Goal: Task Accomplishment & Management: Manage account settings

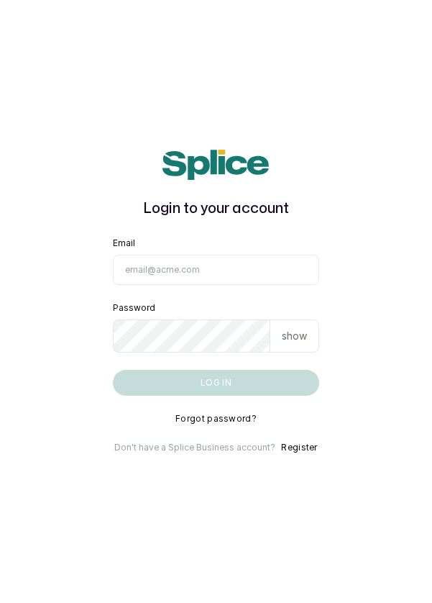
click at [155, 285] on input "Email" at bounding box center [216, 270] width 207 height 30
type input "info@dermaspaceng.com"
click at [113, 370] on button "Log in" at bounding box center [216, 383] width 207 height 26
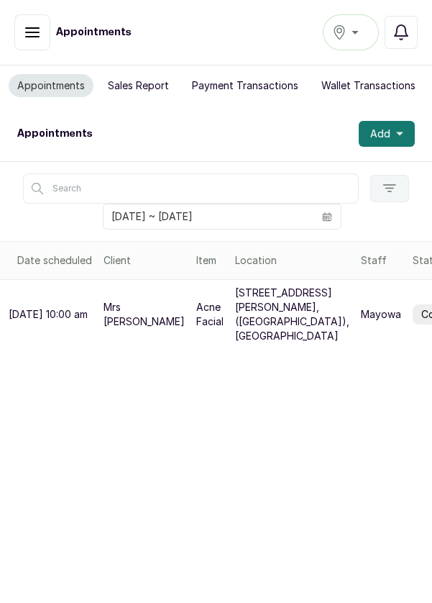
click at [356, 39] on div "Ikoyi" at bounding box center [350, 32] width 37 height 17
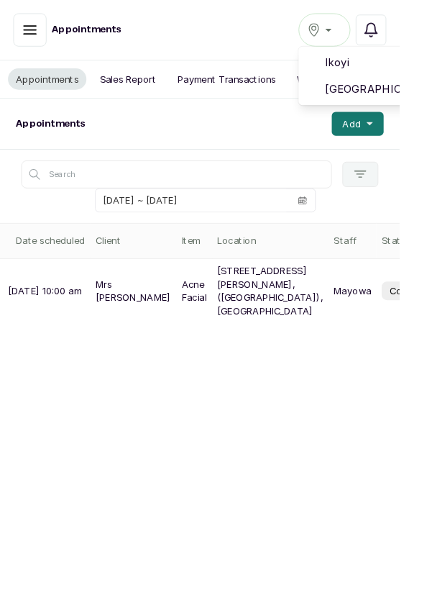
click at [382, 99] on span "[GEOGRAPHIC_DATA]" at bounding box center [404, 96] width 104 height 17
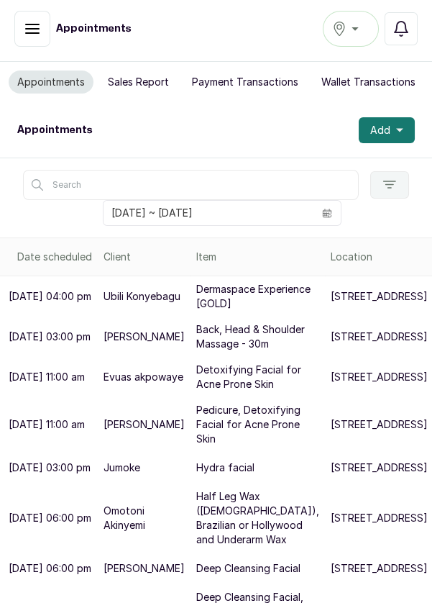
scroll to position [4, 0]
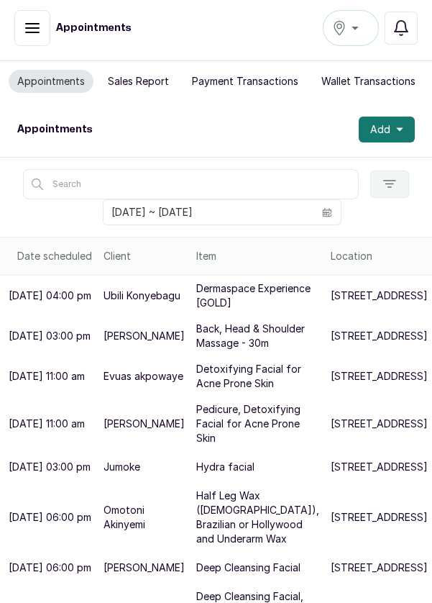
click at [398, 128] on icon "button" at bounding box center [399, 130] width 7 height 4
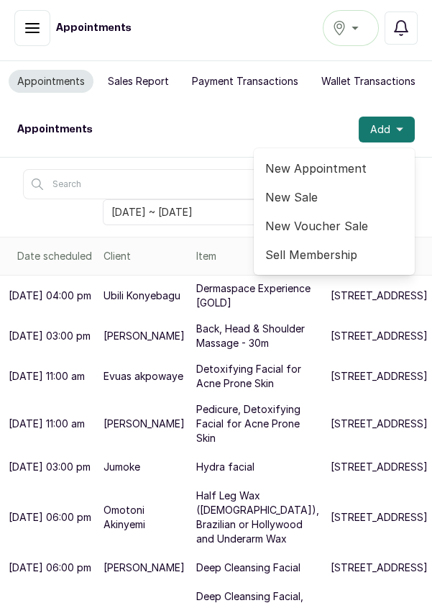
click at [321, 170] on span "New Appointment" at bounding box center [334, 168] width 138 height 17
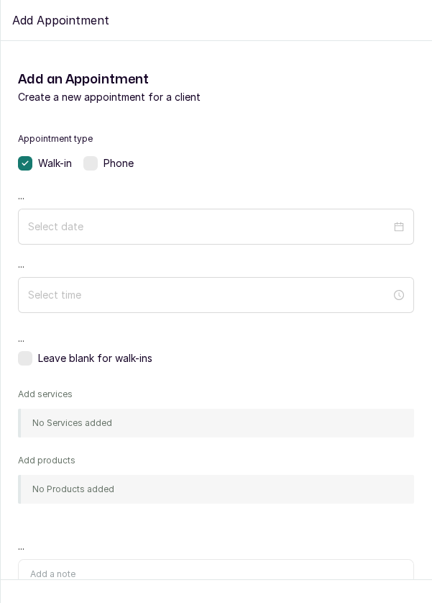
click at [93, 163] on label at bounding box center [90, 163] width 14 height 14
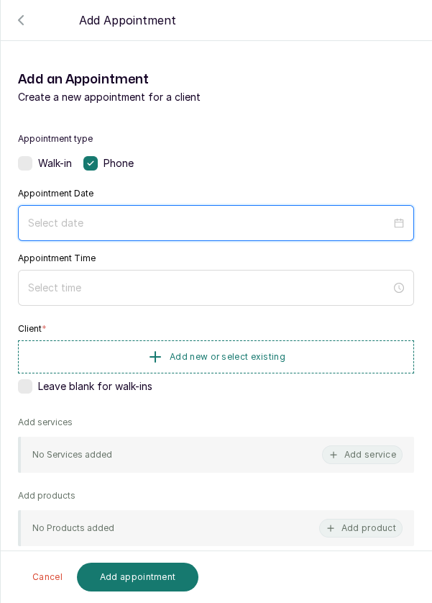
click at [71, 217] on input at bounding box center [209, 223] width 363 height 16
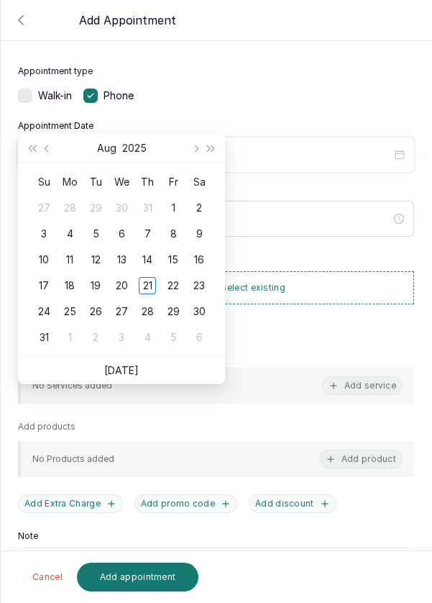
scroll to position [108, 0]
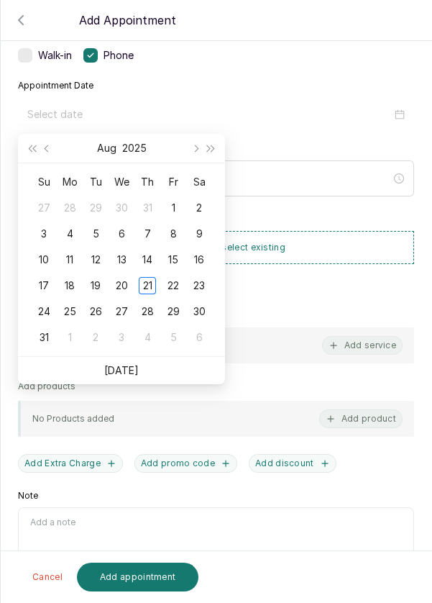
click at [176, 288] on div "22" at bounding box center [173, 285] width 17 height 17
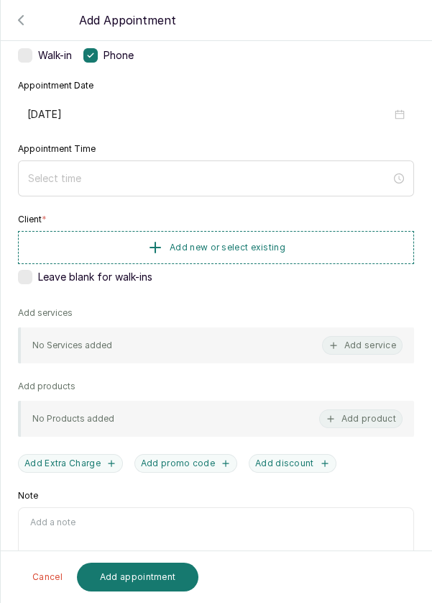
type input "2025/08/22"
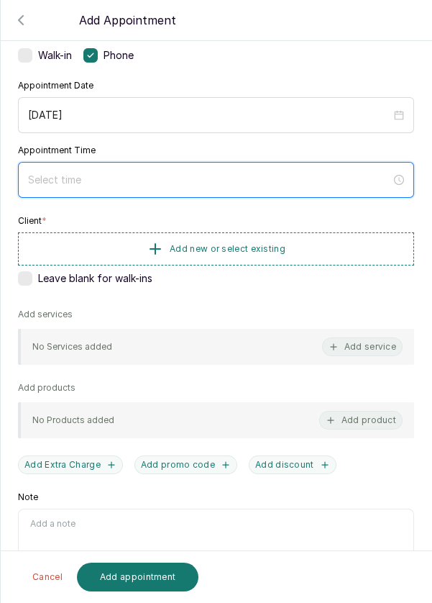
click at [81, 175] on input at bounding box center [209, 180] width 363 height 16
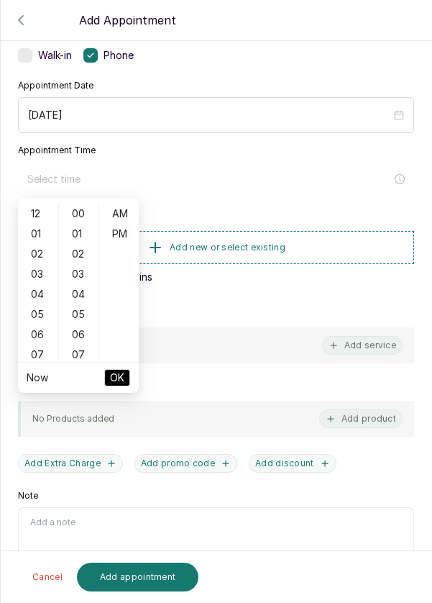
click at [40, 237] on div "01" at bounding box center [38, 234] width 35 height 20
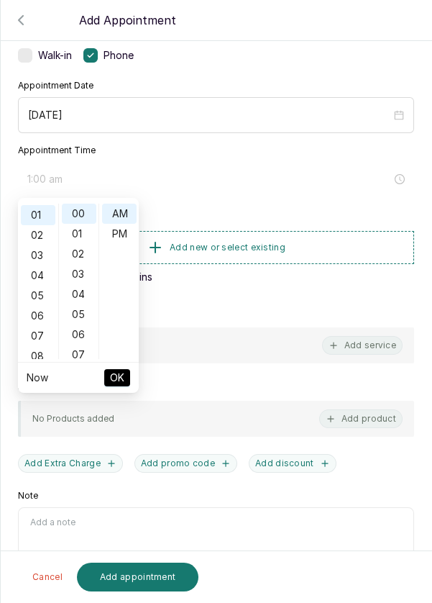
scroll to position [19, 0]
click at [127, 233] on div "PM" at bounding box center [119, 234] width 35 height 20
type input "1:00 pm"
click at [122, 379] on span "OK" at bounding box center [117, 377] width 14 height 27
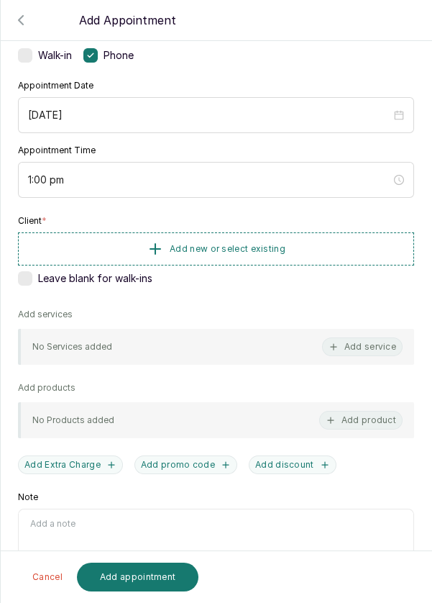
click at [201, 247] on span "Add new or select existing" at bounding box center [228, 249] width 116 height 12
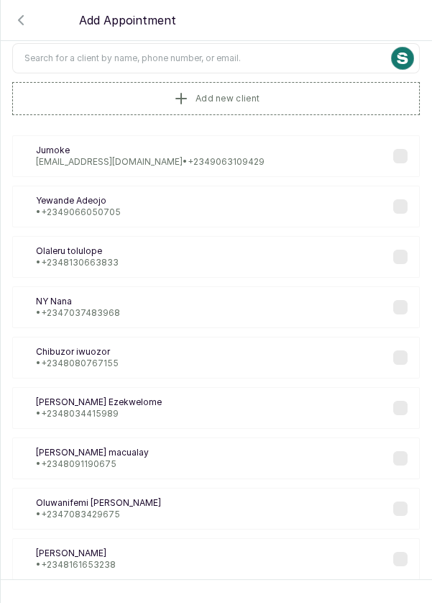
scroll to position [0, 0]
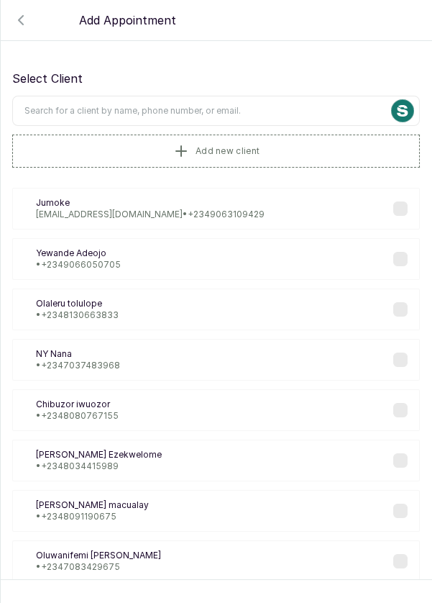
click at [32, 112] on input "text" at bounding box center [216, 111] width 408 height 30
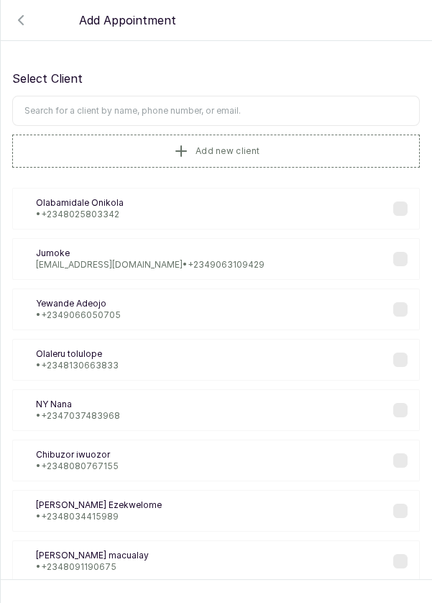
click at [27, 147] on button "Add new client" at bounding box center [216, 150] width 408 height 33
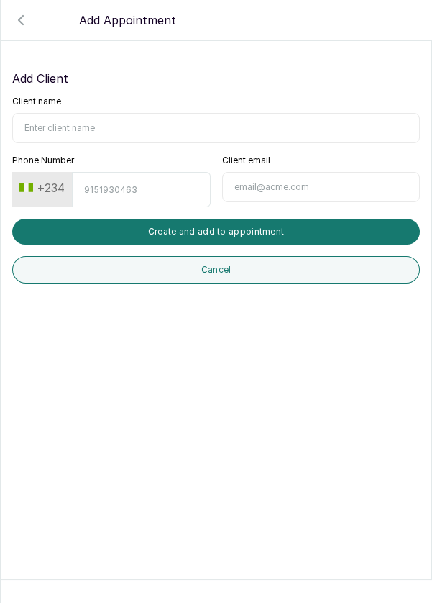
click at [30, 124] on input "Client name" at bounding box center [216, 128] width 408 height 30
click at [41, 127] on input "Client name" at bounding box center [216, 128] width 408 height 30
type input "Adaora Oduah"
click at [114, 193] on input "Phone Number" at bounding box center [141, 189] width 138 height 35
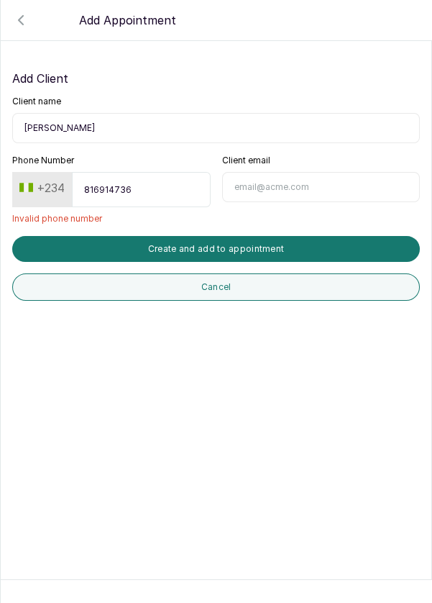
type input "8169147361"
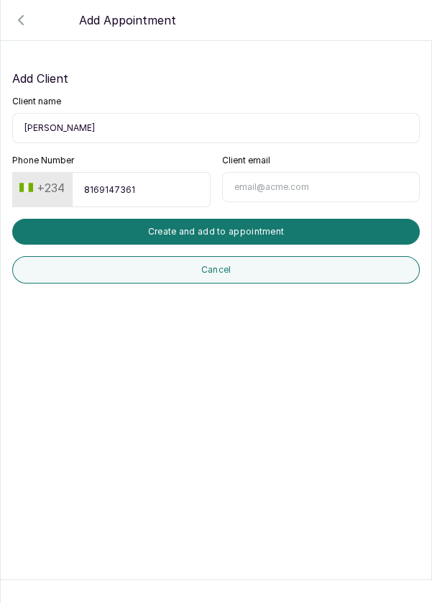
click at [223, 238] on button "Create and add to appointment" at bounding box center [216, 232] width 408 height 26
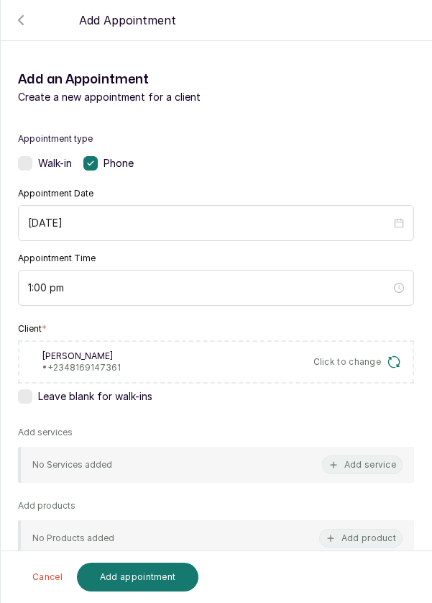
click at [365, 464] on button "Add service" at bounding box center [362, 464] width 81 height 19
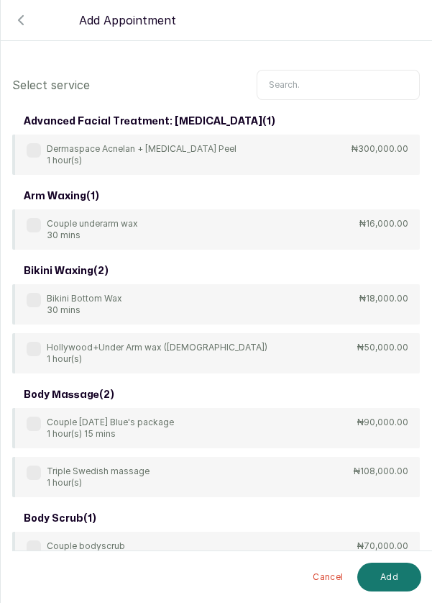
click at [309, 88] on input "text" at bounding box center [338, 85] width 163 height 30
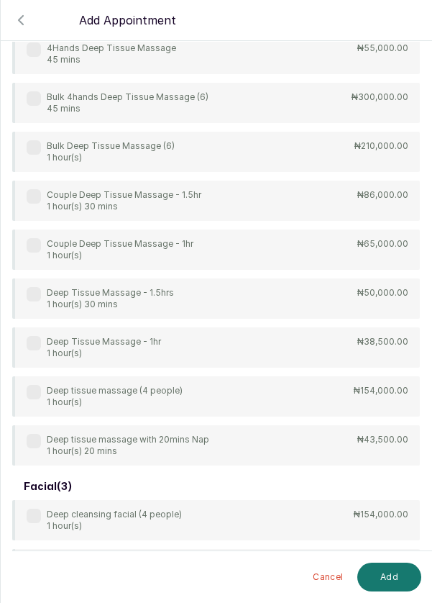
scroll to position [103, 0]
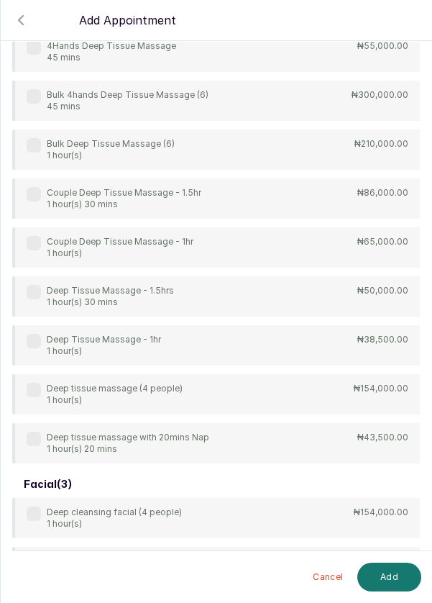
type input "Dee"
click at [260, 339] on div "4Hands Deep Tissue Massage 45 mins ₦55,000.00 Bulk 4hands Deep Tissue Massage (…" at bounding box center [216, 247] width 408 height 431
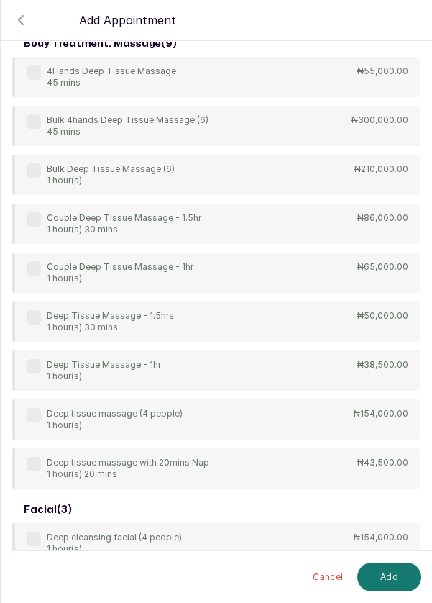
click at [42, 362] on div "Deep Tissue Massage - 1hr 1 hour(s)" at bounding box center [94, 370] width 134 height 23
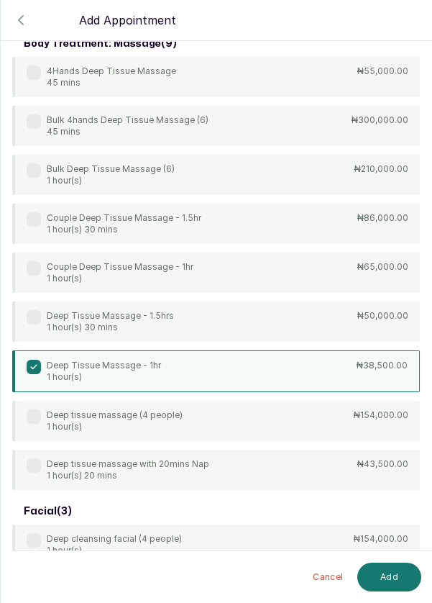
click at [389, 582] on button "Add" at bounding box center [389, 576] width 64 height 29
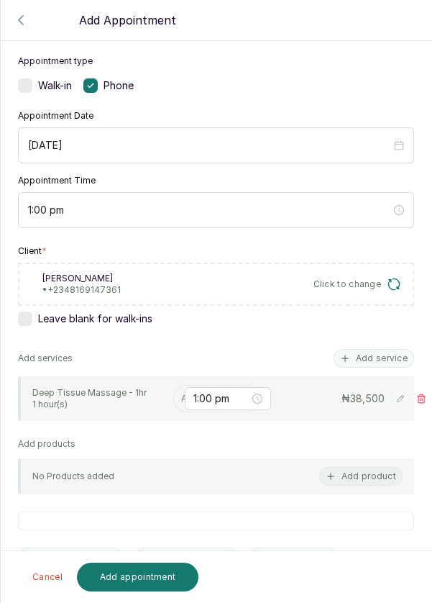
click at [181, 395] on input "text" at bounding box center [182, 398] width 2 height 10
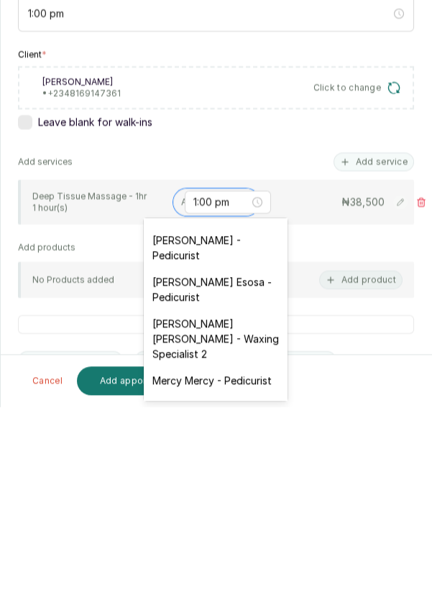
scroll to position [119, 0]
click at [229, 485] on div "susan Johnson Esosa - Pedicurist" at bounding box center [216, 485] width 144 height 42
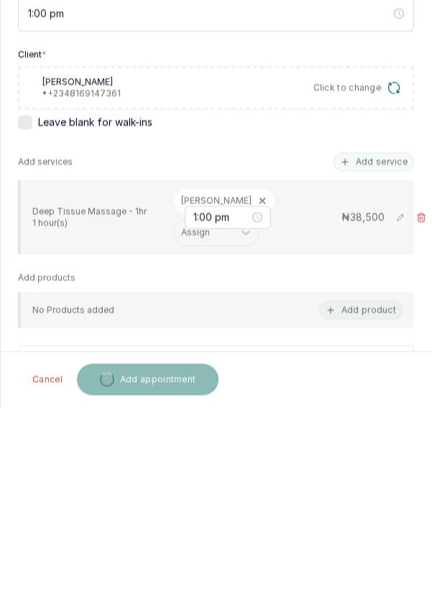
scroll to position [4, 0]
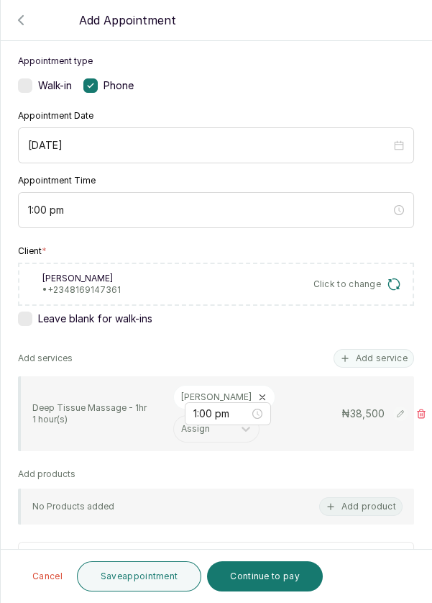
click at [155, 577] on button "Save appointment" at bounding box center [139, 576] width 125 height 30
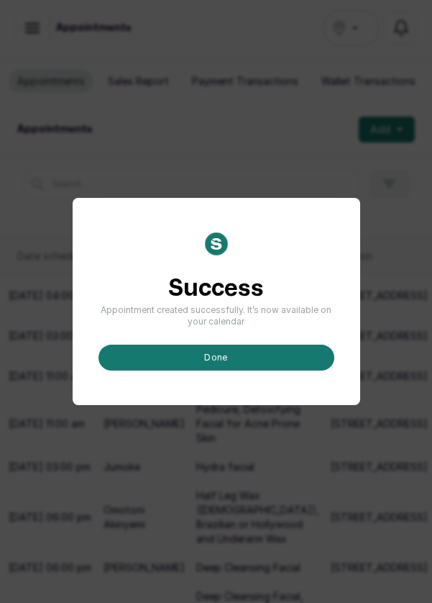
click at [225, 370] on button "done" at bounding box center [217, 357] width 236 height 26
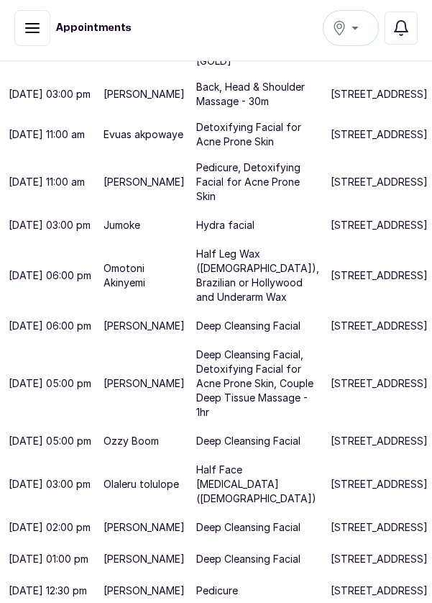
scroll to position [7, 0]
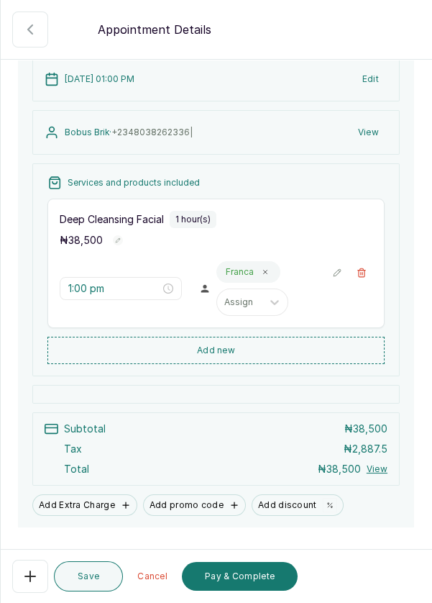
scroll to position [147, 0]
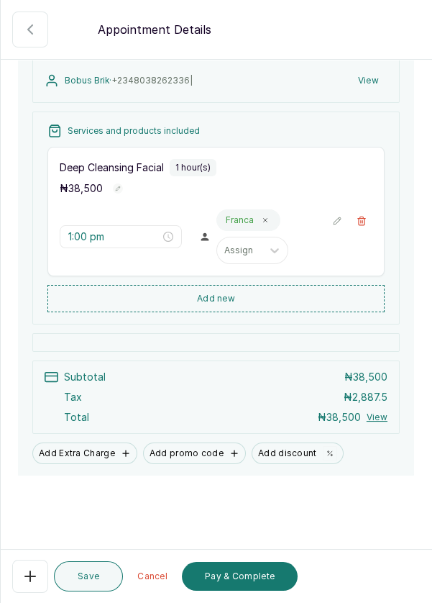
click at [35, 585] on icon "button" at bounding box center [30, 575] width 17 height 17
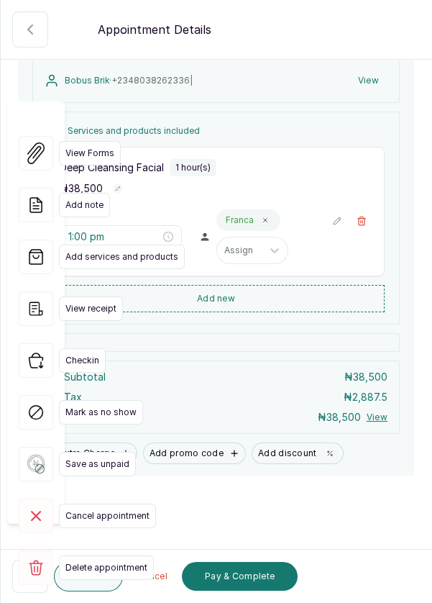
click at [119, 503] on span "Cancel appointment" at bounding box center [107, 515] width 97 height 24
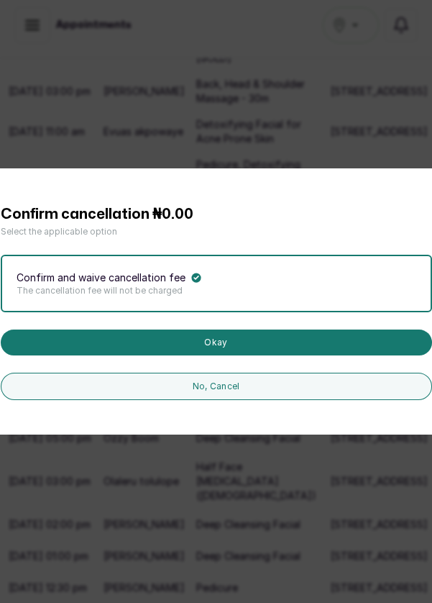
click at [247, 355] on button "Okay" at bounding box center [216, 342] width 431 height 26
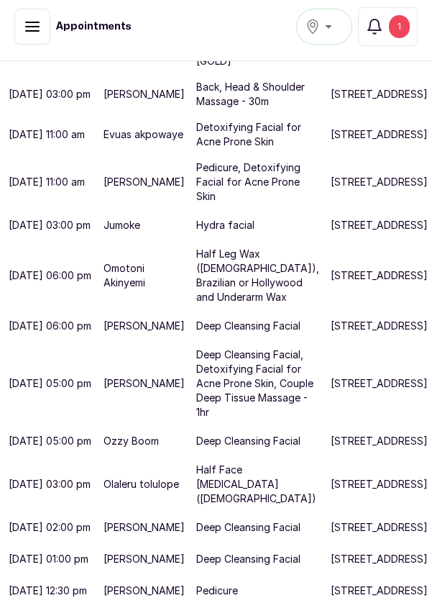
scroll to position [0, 0]
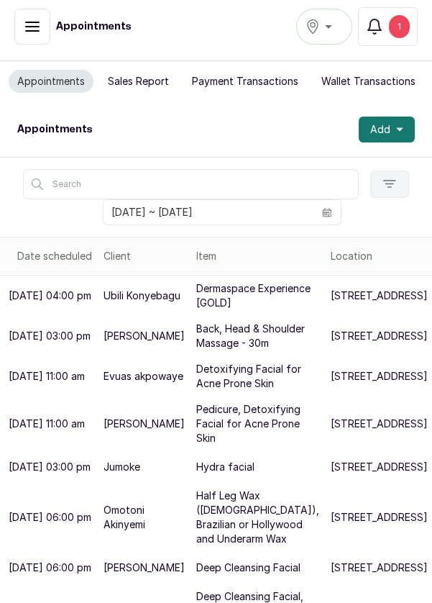
click at [401, 37] on button "Notifications 1" at bounding box center [388, 26] width 60 height 39
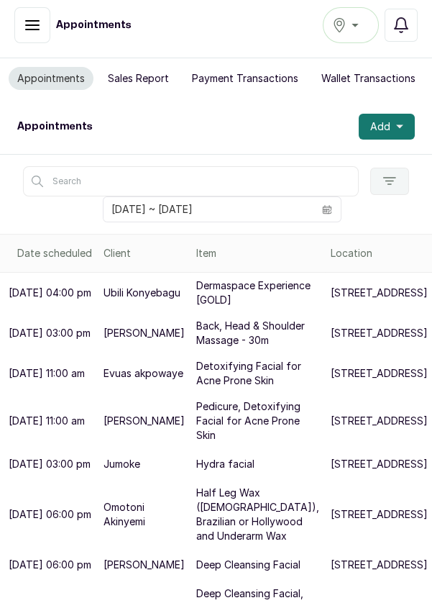
click at [328, 204] on icon "calendar" at bounding box center [327, 209] width 10 height 10
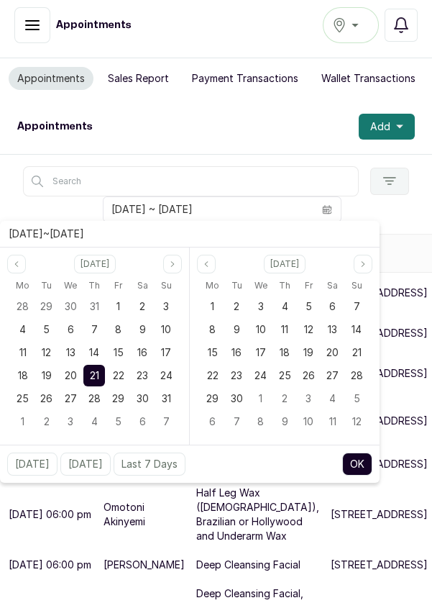
click at [117, 375] on span "22" at bounding box center [119, 375] width 12 height 12
click at [117, 372] on span "22" at bounding box center [119, 375] width 12 height 12
click at [362, 462] on button "OK" at bounding box center [357, 463] width 30 height 23
type input "22/08/2025 ~ 22/08/2025"
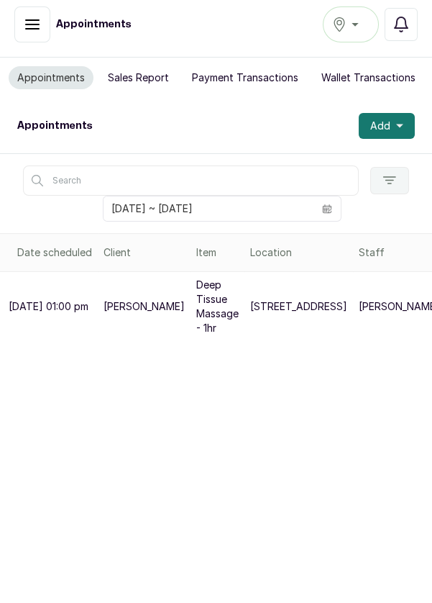
scroll to position [58, 0]
click at [399, 124] on icon "button" at bounding box center [399, 126] width 7 height 4
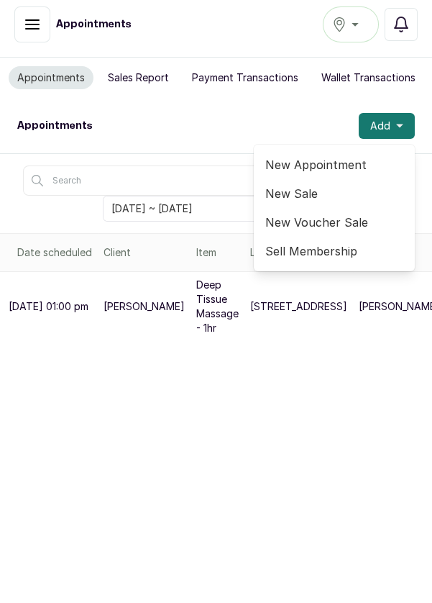
click at [352, 156] on span "New Appointment" at bounding box center [334, 164] width 138 height 17
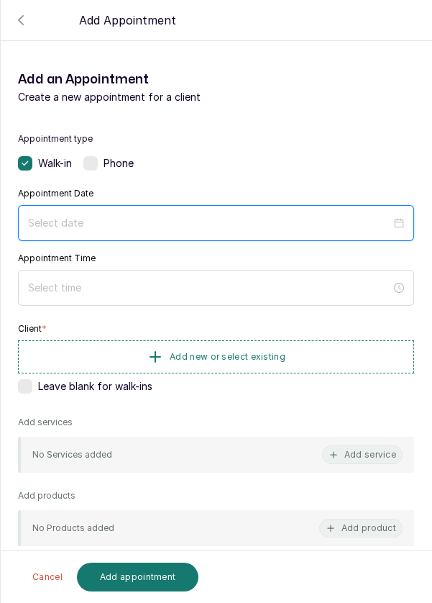
click at [99, 219] on input at bounding box center [209, 223] width 363 height 16
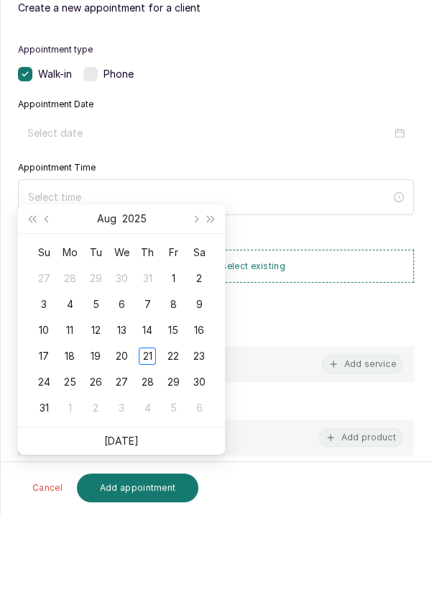
click at [179, 436] on div "22" at bounding box center [173, 444] width 17 height 17
click at [171, 399] on div "Appointment type Walk-in Phone Appointment Date Appointment Time Client * Add n…" at bounding box center [216, 424] width 431 height 617
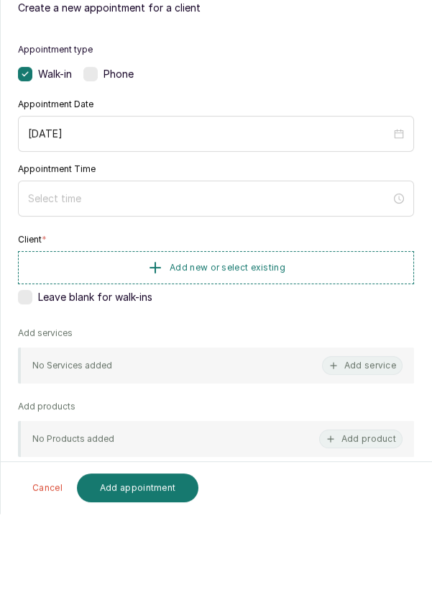
type input "2025/08/22"
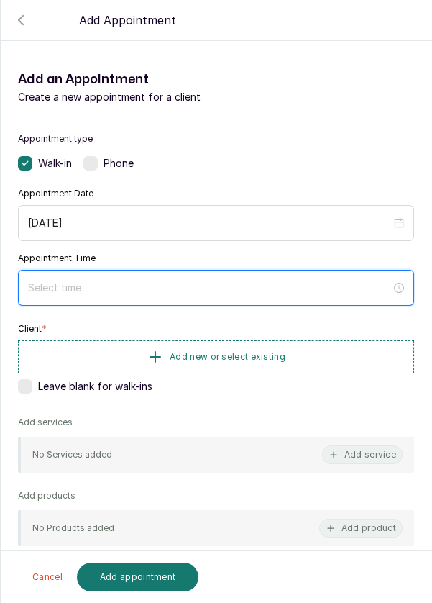
click at [130, 283] on input at bounding box center [209, 288] width 363 height 16
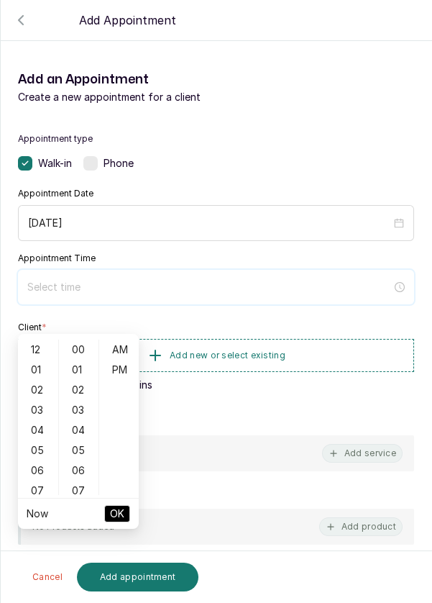
scroll to position [116, 0]
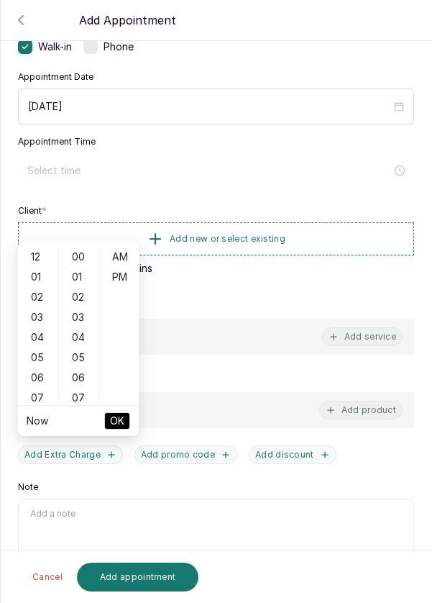
click at [31, 327] on div "04" at bounding box center [38, 337] width 35 height 20
click at [35, 388] on div "11" at bounding box center [38, 398] width 35 height 20
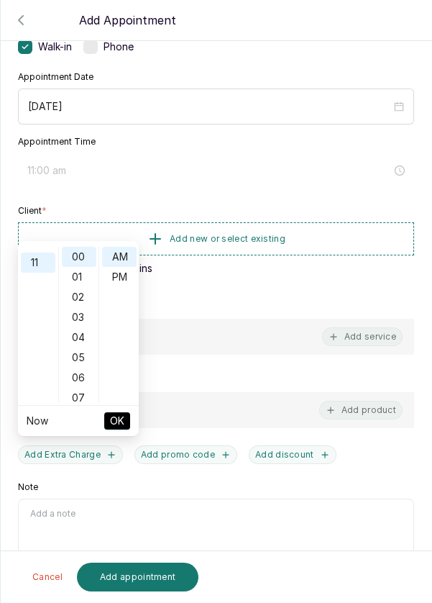
scroll to position [221, 0]
click at [126, 267] on div "PM" at bounding box center [119, 277] width 35 height 20
click at [122, 247] on div "AM" at bounding box center [119, 257] width 35 height 20
type input "11:00 am"
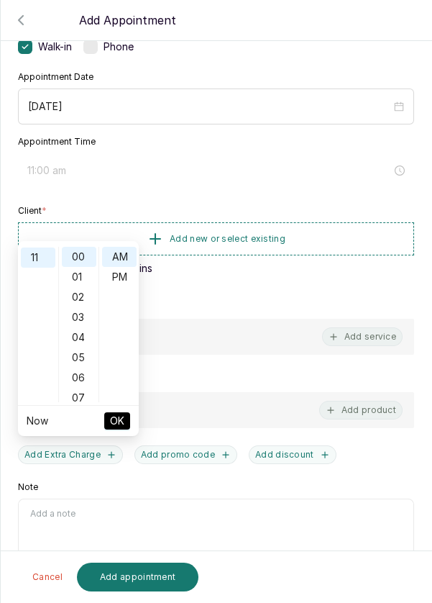
click at [126, 412] on button "OK" at bounding box center [117, 420] width 26 height 17
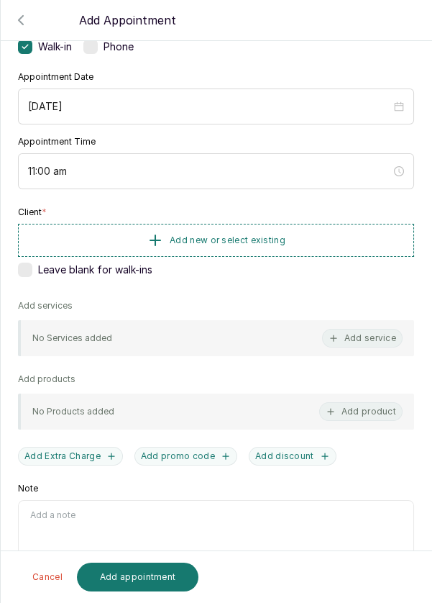
click at [319, 227] on button "Add new or select existing" at bounding box center [216, 240] width 396 height 33
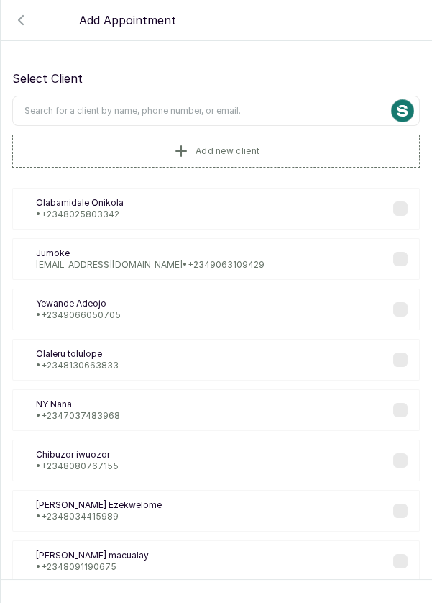
click at [267, 106] on input "text" at bounding box center [216, 111] width 408 height 30
click at [243, 113] on input "text" at bounding box center [216, 111] width 408 height 30
click at [248, 107] on input "text" at bounding box center [216, 111] width 408 height 30
click at [299, 140] on button "Add new client" at bounding box center [216, 150] width 408 height 33
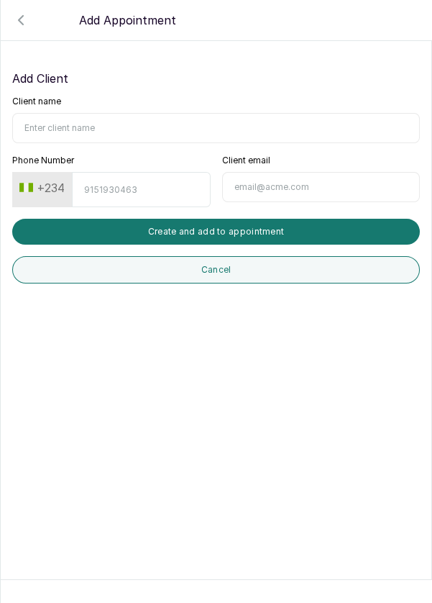
click at [14, 25] on icon "button" at bounding box center [20, 20] width 17 height 17
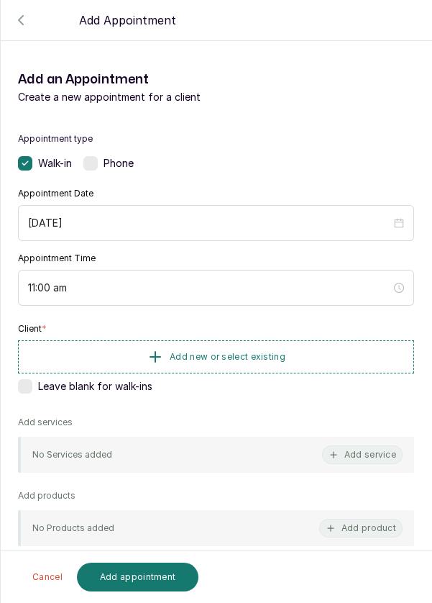
click at [262, 356] on span "Add new or select existing" at bounding box center [228, 357] width 116 height 12
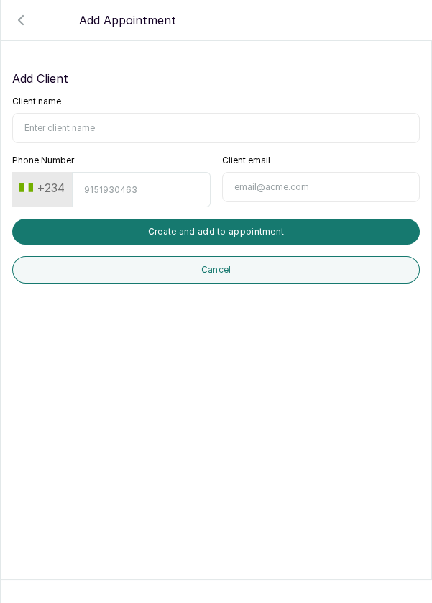
click at [19, 20] on icon "button" at bounding box center [21, 20] width 4 height 9
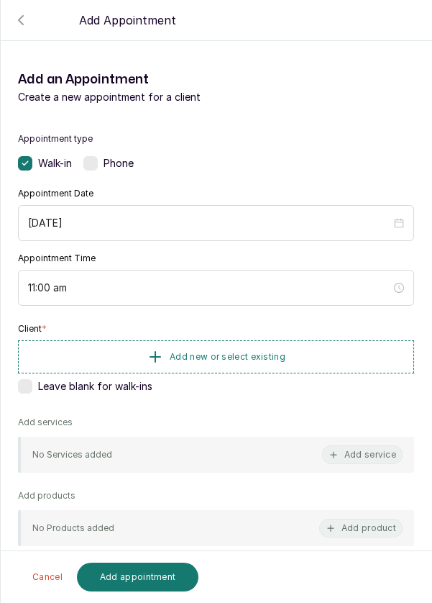
click at [36, 580] on button "Cancel" at bounding box center [47, 576] width 47 height 29
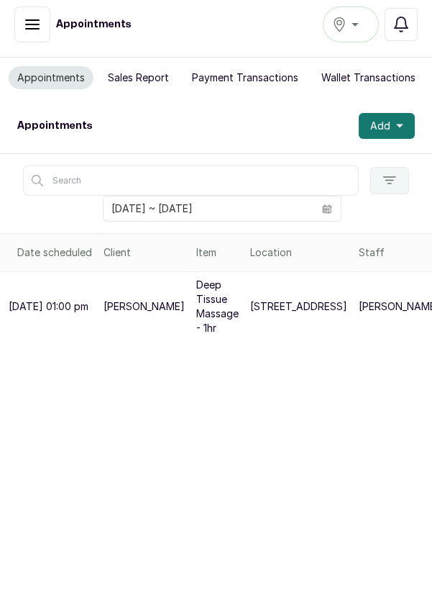
click at [331, 196] on span at bounding box center [326, 208] width 27 height 24
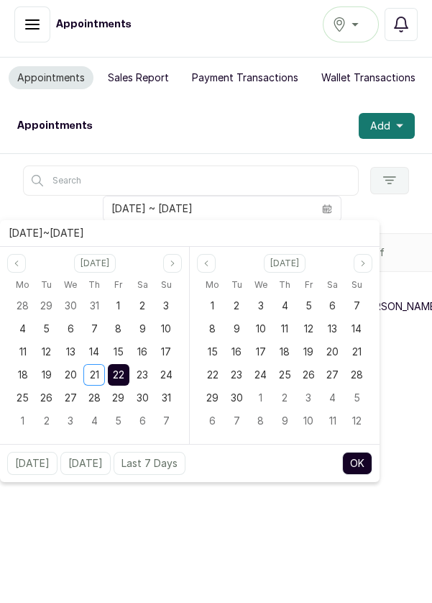
click at [360, 452] on button "OK" at bounding box center [357, 463] width 30 height 23
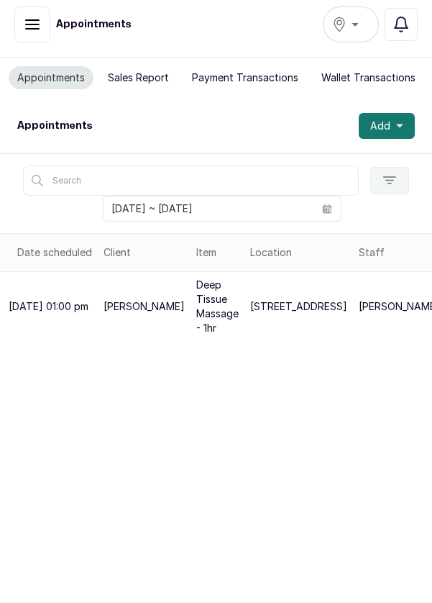
click at [408, 113] on button "Add" at bounding box center [387, 126] width 56 height 26
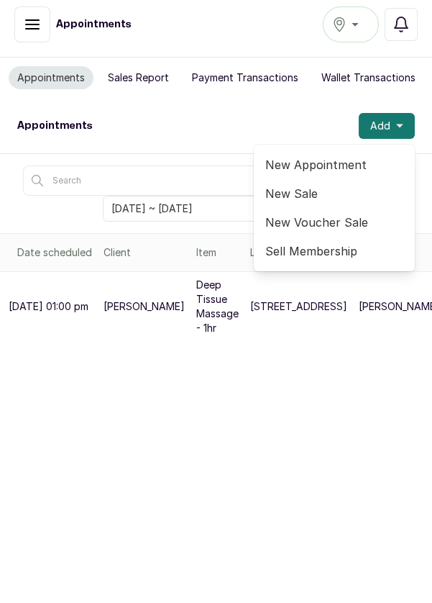
click at [337, 156] on span "New Appointment" at bounding box center [334, 164] width 138 height 17
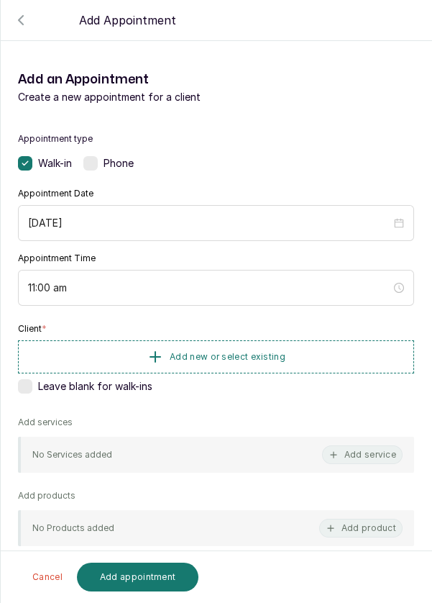
click at [274, 354] on span "Add new or select existing" at bounding box center [228, 357] width 116 height 12
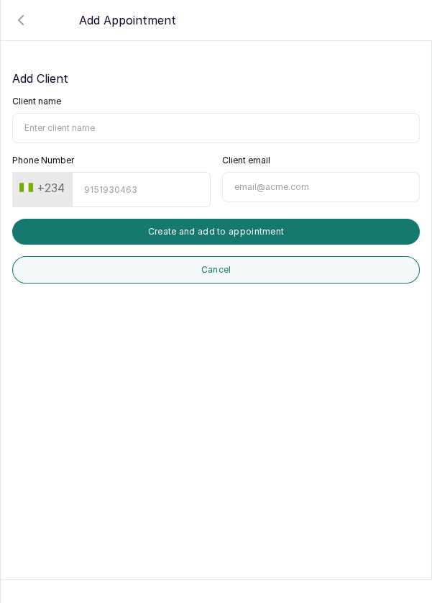
click at [95, 131] on input "Client name" at bounding box center [216, 128] width 408 height 30
type input "Funa Akigbogun"
click at [150, 184] on input "Phone Number" at bounding box center [141, 189] width 138 height 35
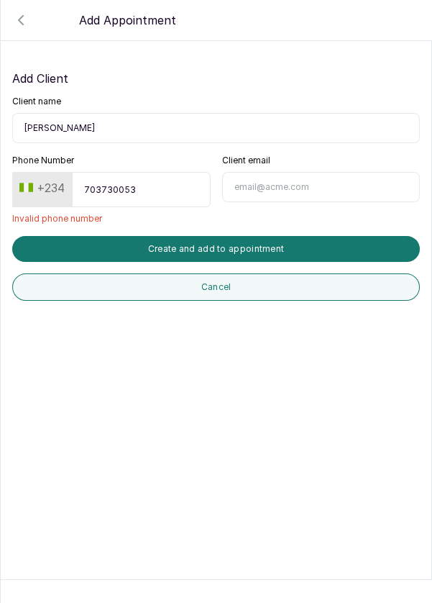
type input "7037300531"
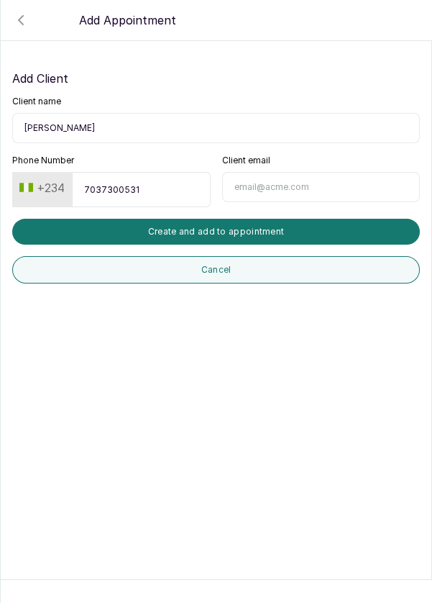
click at [255, 238] on button "Create and add to appointment" at bounding box center [216, 232] width 408 height 26
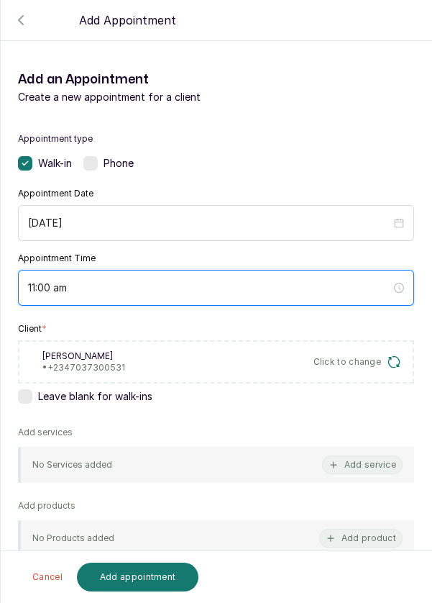
click at [35, 282] on input "11:00 am" at bounding box center [209, 288] width 363 height 16
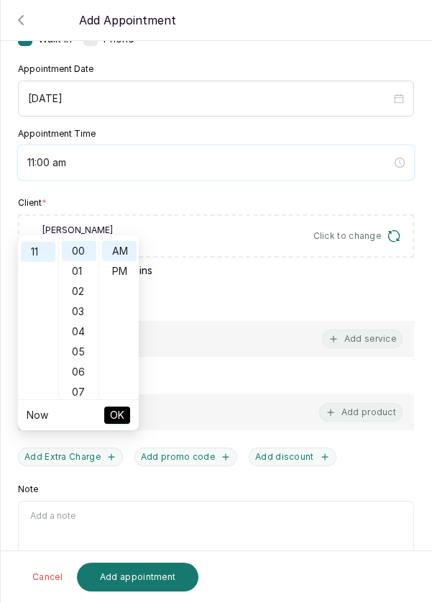
scroll to position [126, 0]
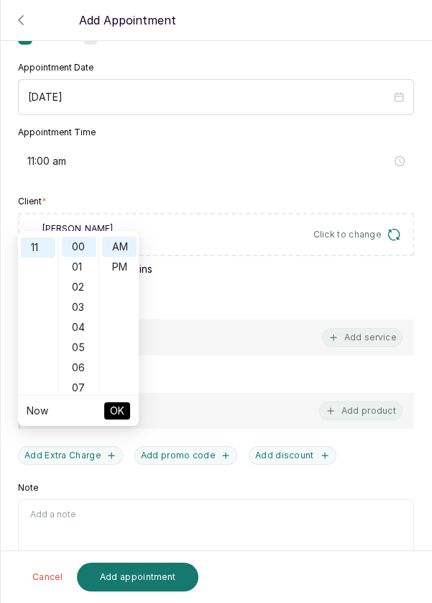
click at [40, 237] on div "11" at bounding box center [38, 247] width 35 height 20
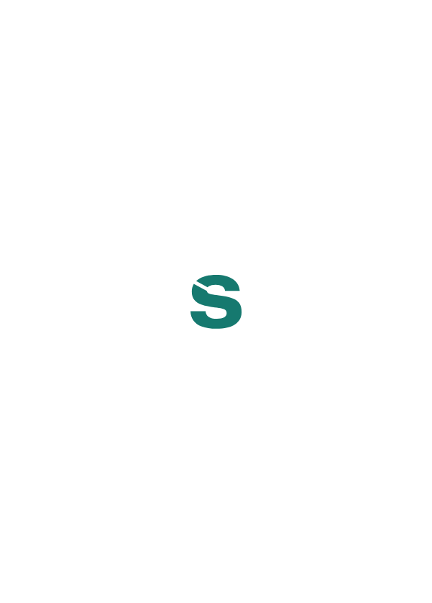
scroll to position [58, 0]
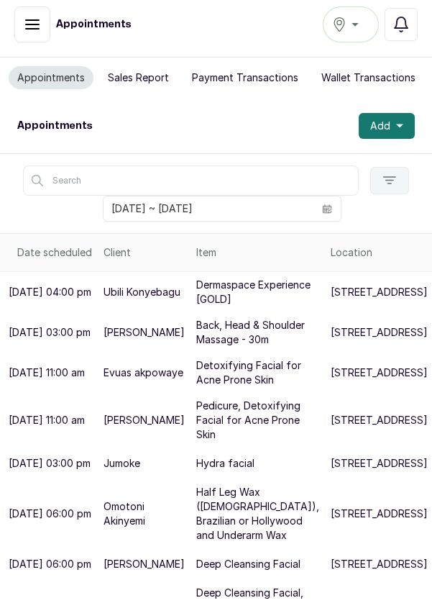
click at [335, 196] on span at bounding box center [326, 208] width 27 height 24
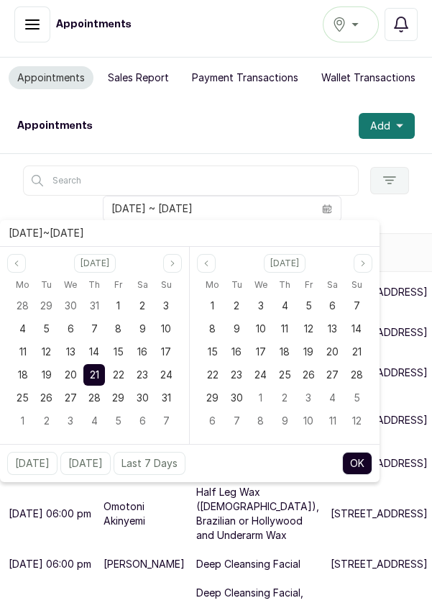
click at [126, 364] on div "22" at bounding box center [119, 375] width 22 height 22
click at [365, 452] on button "OK" at bounding box center [357, 463] width 30 height 23
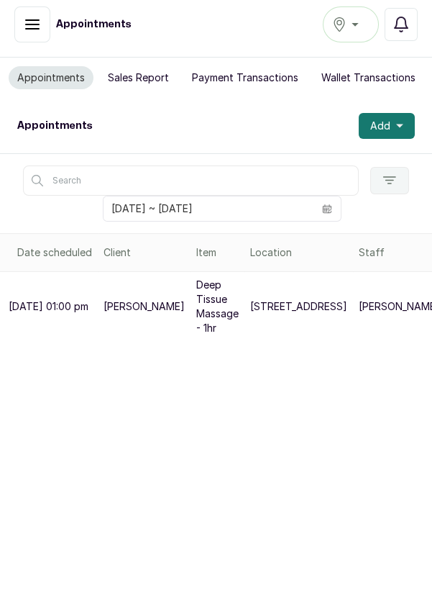
click at [332, 196] on span at bounding box center [326, 208] width 27 height 24
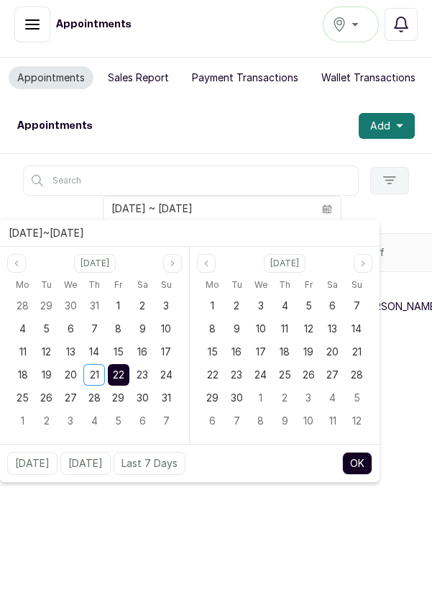
click at [365, 452] on button "OK" at bounding box center [357, 463] width 30 height 23
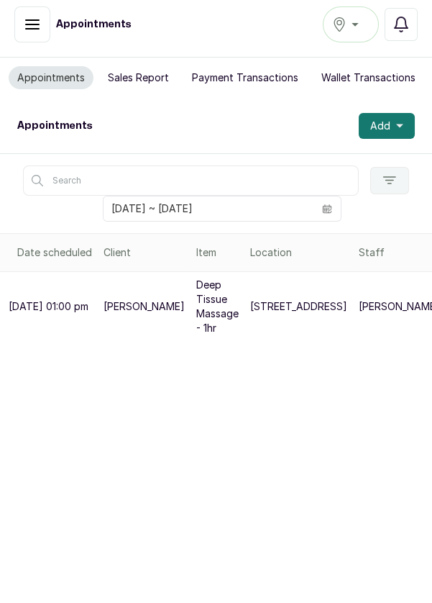
click at [327, 203] on icon "calendar" at bounding box center [327, 208] width 10 height 10
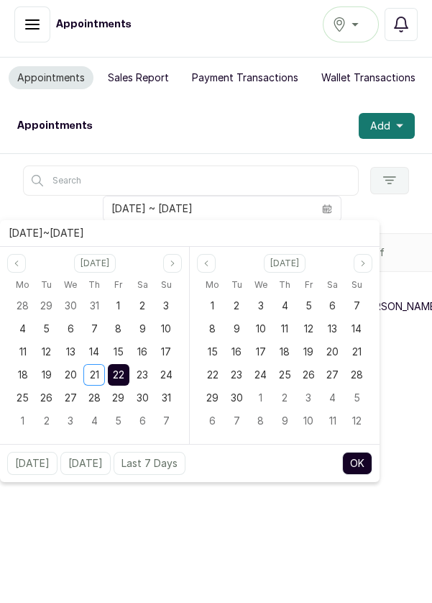
click at [98, 368] on span "21" at bounding box center [94, 374] width 9 height 12
click at [101, 364] on div "21" at bounding box center [94, 375] width 22 height 22
click at [356, 444] on div "Today Yesterday Last 7 Days OK" at bounding box center [190, 463] width 380 height 38
click at [356, 452] on button "OK" at bounding box center [357, 463] width 30 height 23
type input "[DATE] ~ [DATE]"
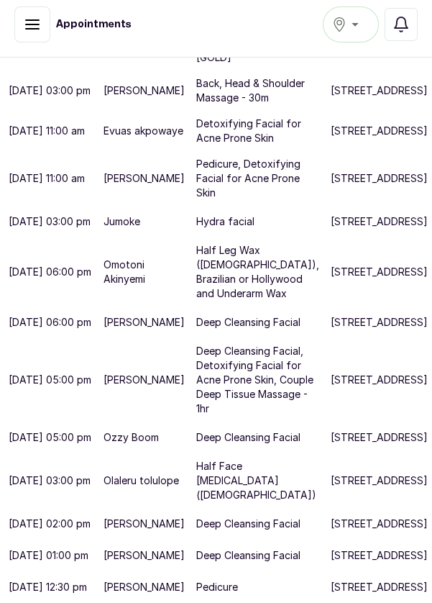
scroll to position [284, 0]
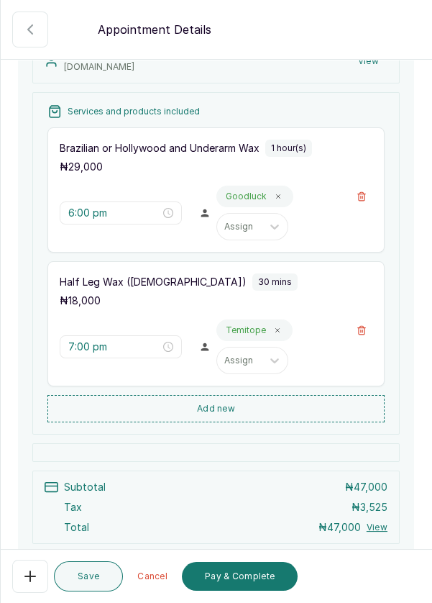
scroll to position [256, 0]
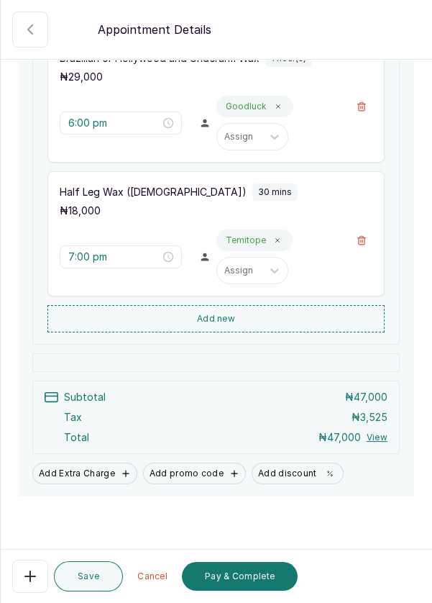
click at [256, 577] on button "Pay & Complete" at bounding box center [240, 576] width 116 height 29
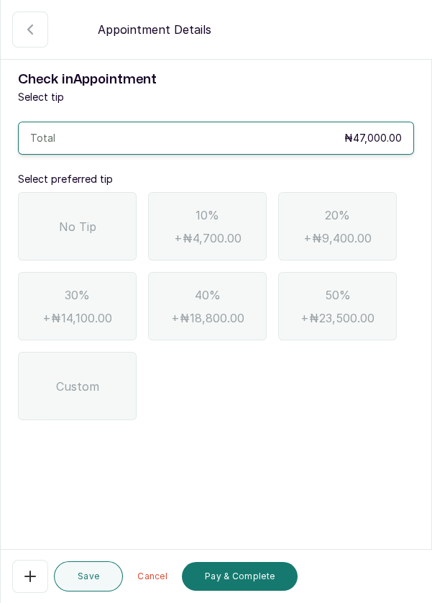
scroll to position [0, 0]
click at [89, 221] on span "No Tip" at bounding box center [77, 226] width 37 height 17
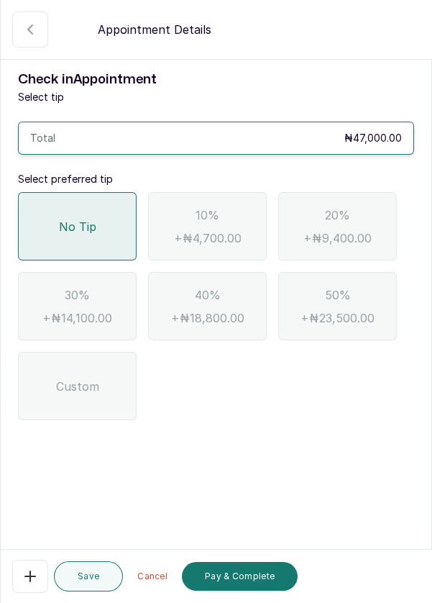
click at [244, 582] on button "Pay & Complete" at bounding box center [240, 576] width 116 height 29
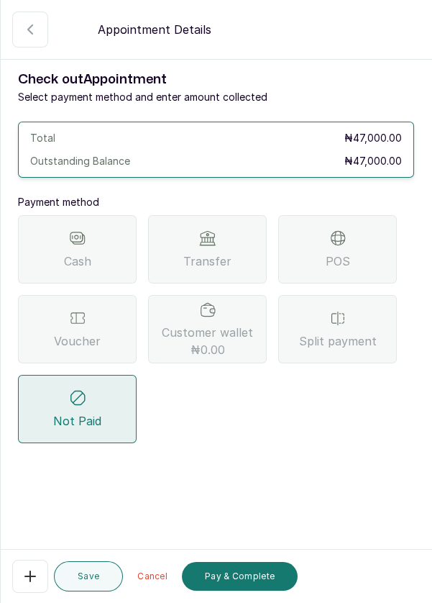
click at [221, 256] on span "Transfer" at bounding box center [207, 260] width 48 height 17
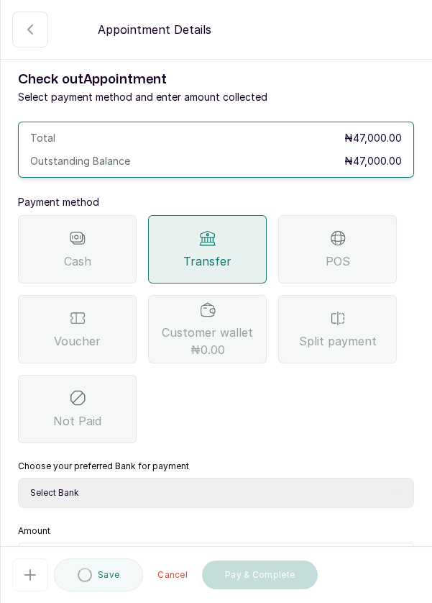
click at [195, 485] on select "Select Bank DERMASPACE ESTHETIC & WELLNESS CENT Sterling Bank DERMASPACEEST/DER…" at bounding box center [216, 492] width 396 height 30
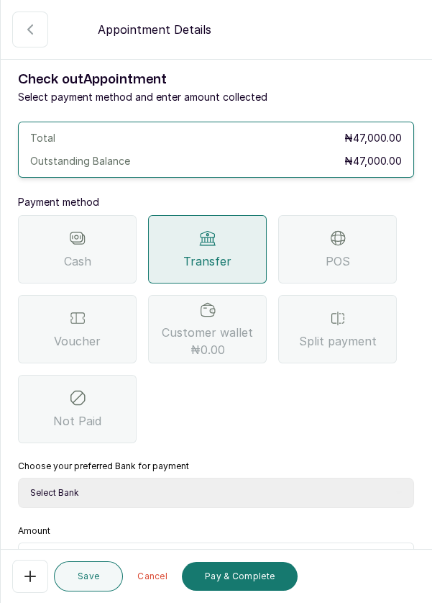
click at [158, 493] on select "Select Bank DERMASPACE ESTHETIC & WELLNESS CENT Sterling Bank DERMASPACEEST/DER…" at bounding box center [216, 492] width 396 height 30
select select "818ea5c0-5b47-4751-8f35-6fc14409c533"
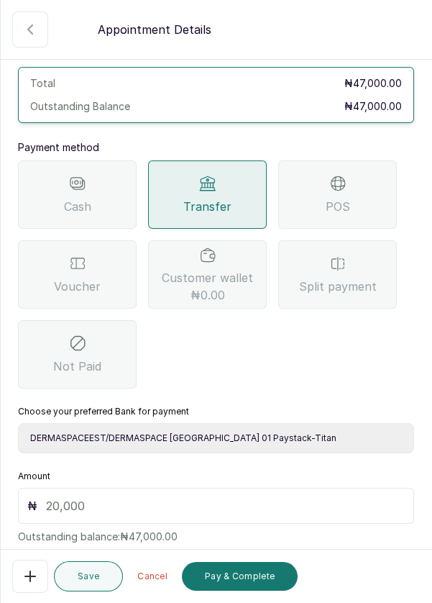
scroll to position [95, 0]
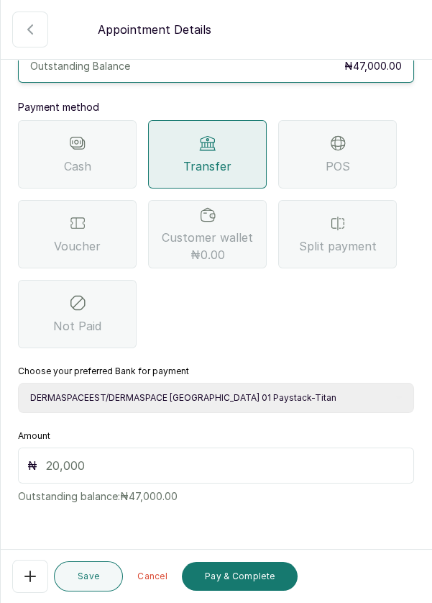
click at [91, 464] on input "text" at bounding box center [225, 465] width 359 height 17
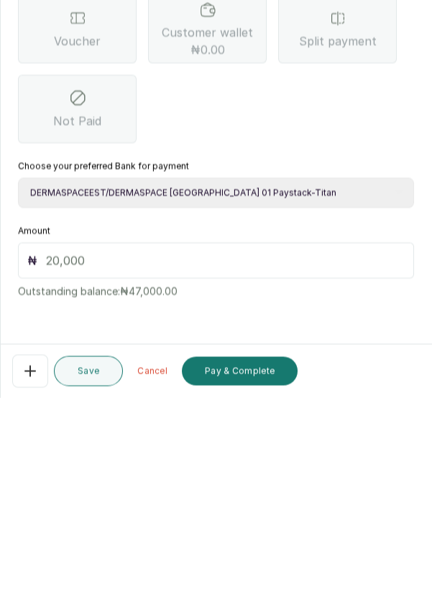
scroll to position [59, 0]
type input "47"
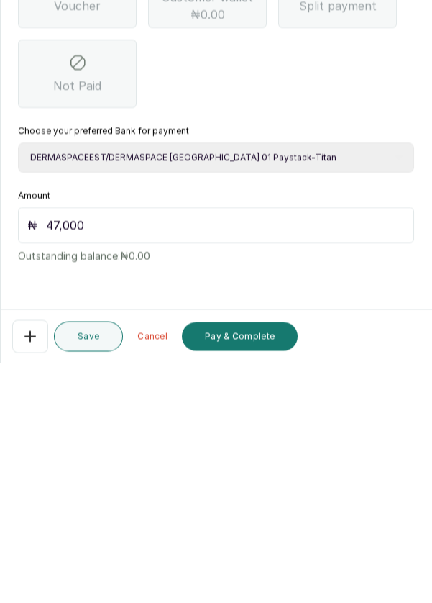
scroll to position [69, 0]
type input "47,000"
click at [263, 577] on button "Pay & Complete" at bounding box center [240, 576] width 116 height 29
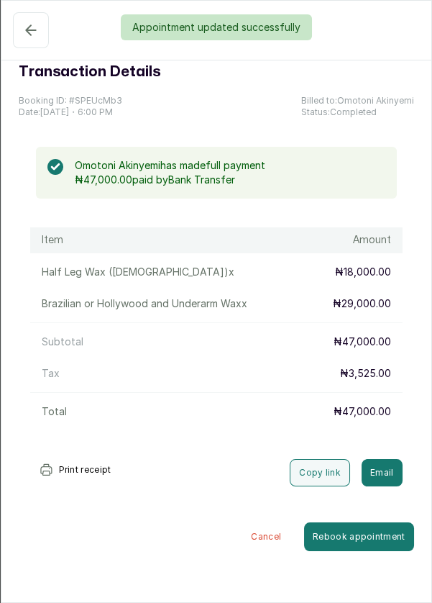
click at [24, 32] on div "Appointment updated successfully" at bounding box center [216, 27] width 432 height 26
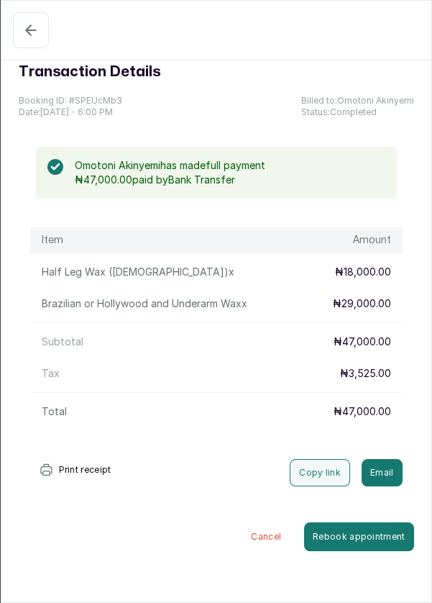
click at [35, 24] on icon "button" at bounding box center [30, 30] width 17 height 17
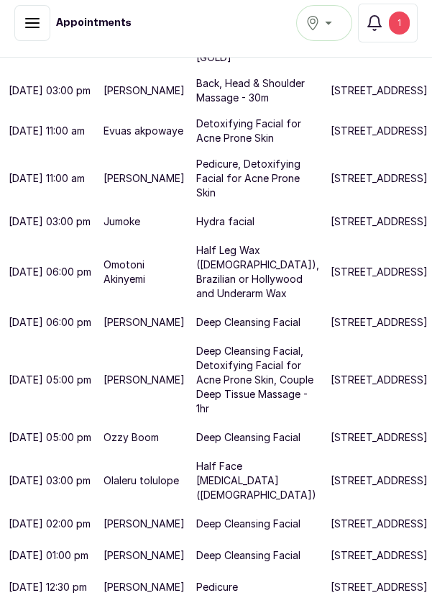
scroll to position [639, 0]
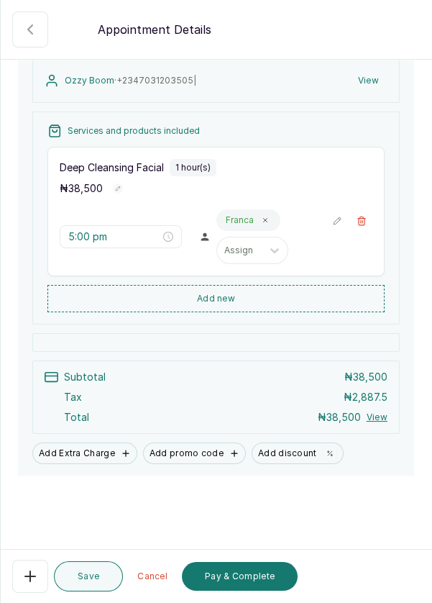
scroll to position [145, 0]
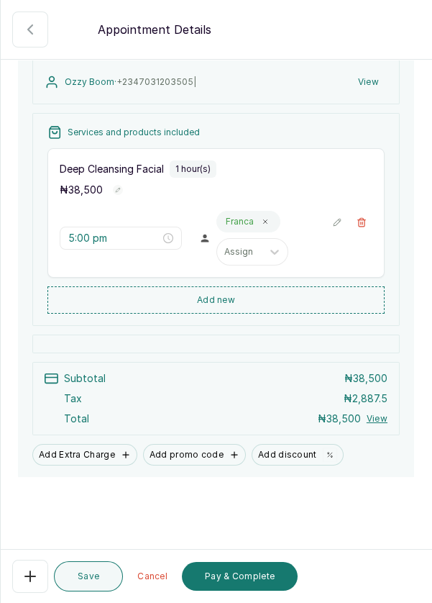
click at [246, 585] on button "Pay & Complete" at bounding box center [240, 576] width 116 height 29
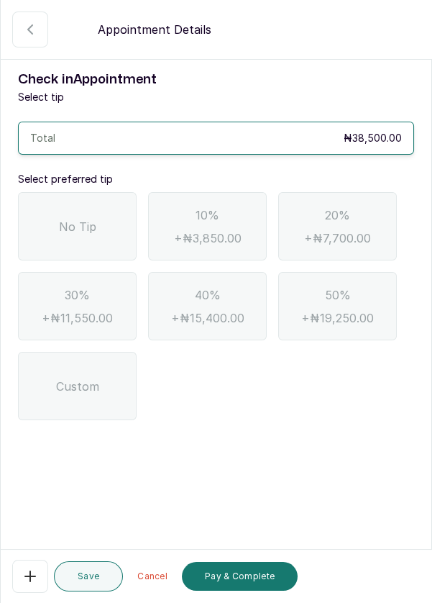
scroll to position [0, 0]
click at [86, 225] on span "No Tip" at bounding box center [77, 226] width 37 height 17
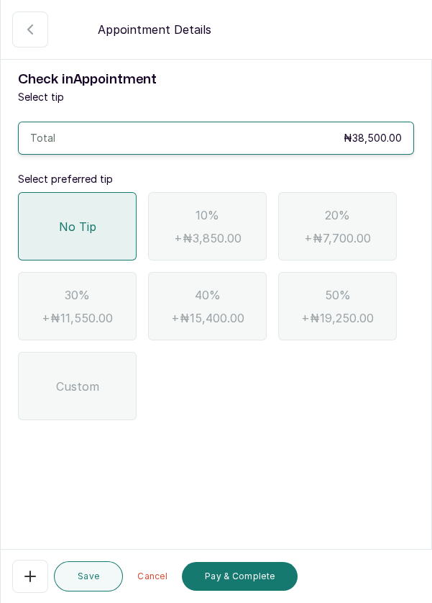
click at [271, 584] on button "Pay & Complete" at bounding box center [240, 576] width 116 height 29
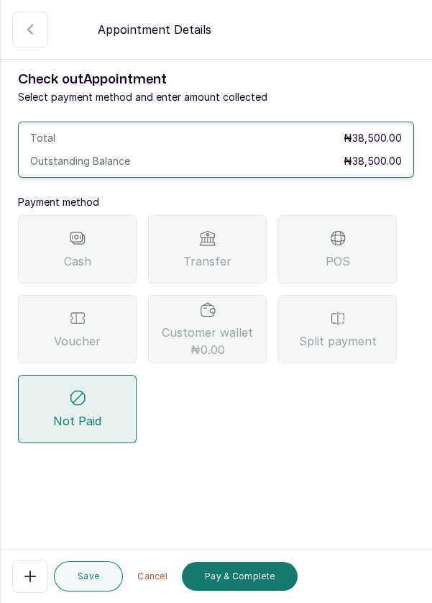
click at [80, 327] on div "Voucher" at bounding box center [77, 329] width 119 height 68
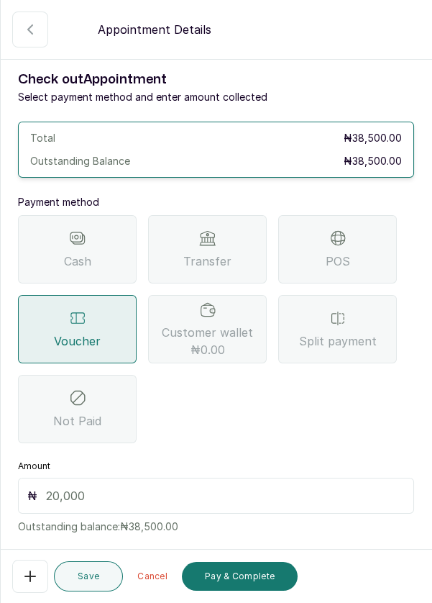
click at [112, 494] on input "text" at bounding box center [225, 495] width 359 height 17
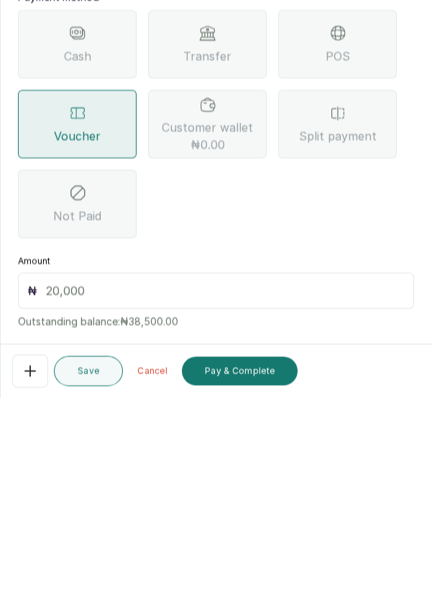
scroll to position [69, 0]
type input "3"
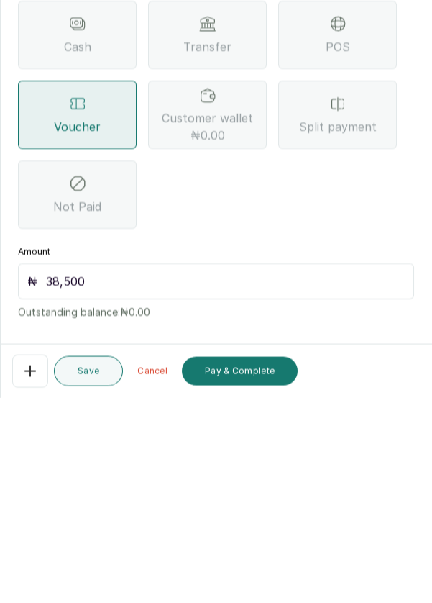
scroll to position [30, 0]
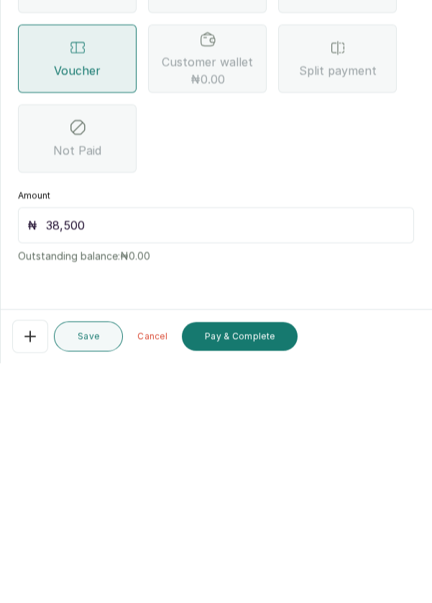
type input "38,500"
click at [267, 582] on button "Pay & Complete" at bounding box center [240, 576] width 116 height 29
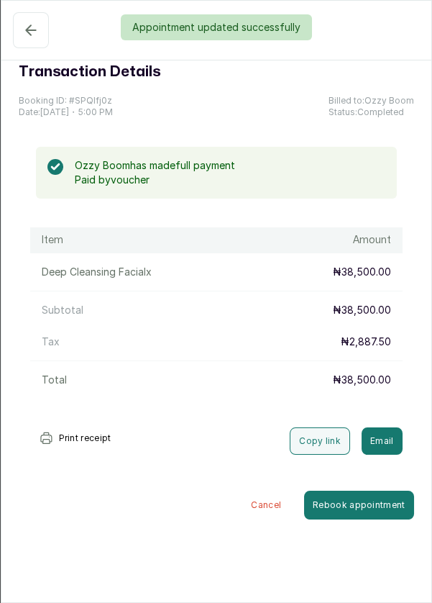
click at [24, 33] on div "Appointment updated successfully" at bounding box center [216, 27] width 432 height 26
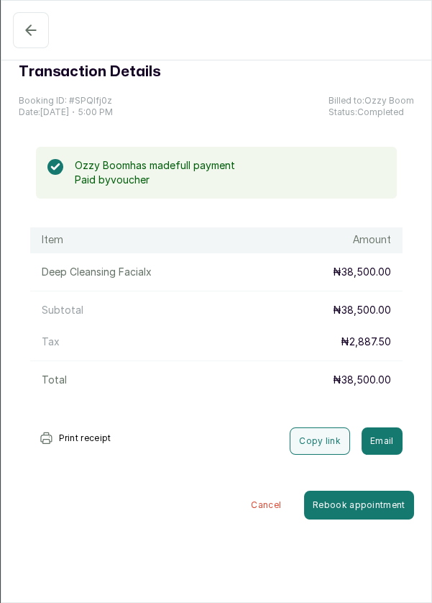
click at [22, 35] on icon "button" at bounding box center [30, 30] width 17 height 17
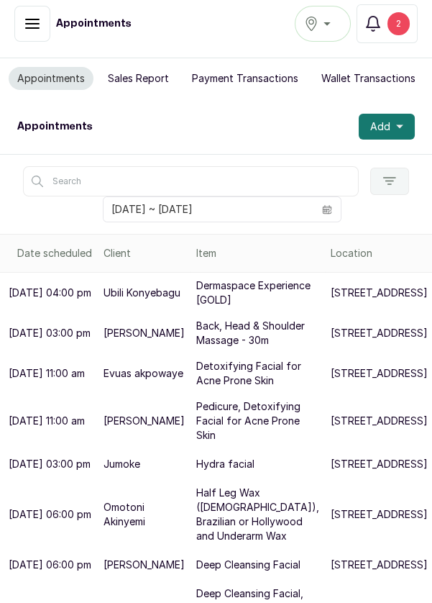
scroll to position [0, 0]
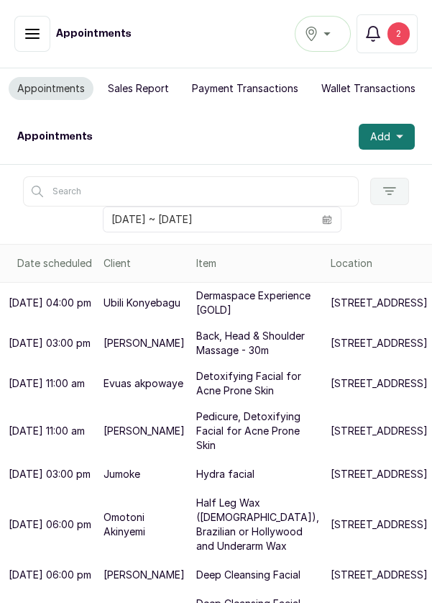
click at [401, 27] on div "2" at bounding box center [399, 33] width 22 height 23
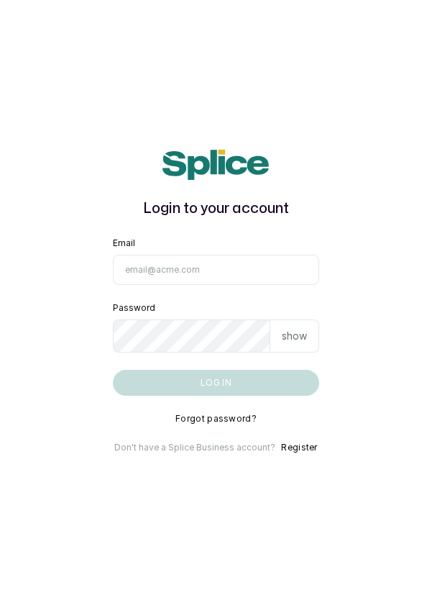
click at [220, 285] on input "Email" at bounding box center [216, 270] width 207 height 30
type input "[EMAIL_ADDRESS][DOMAIN_NAME]"
click at [113, 370] on button "Log in" at bounding box center [216, 383] width 207 height 26
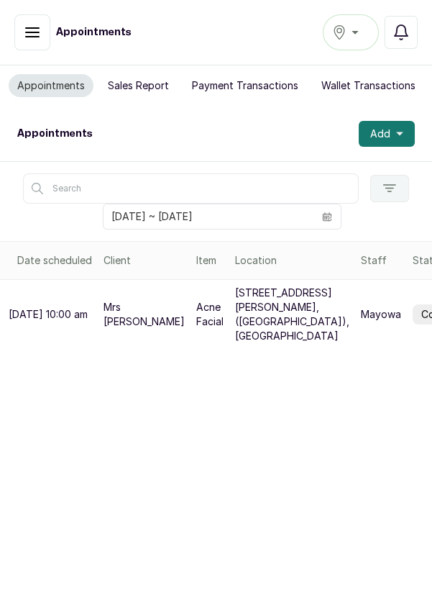
click at [361, 32] on div "Ikoyi" at bounding box center [350, 32] width 37 height 17
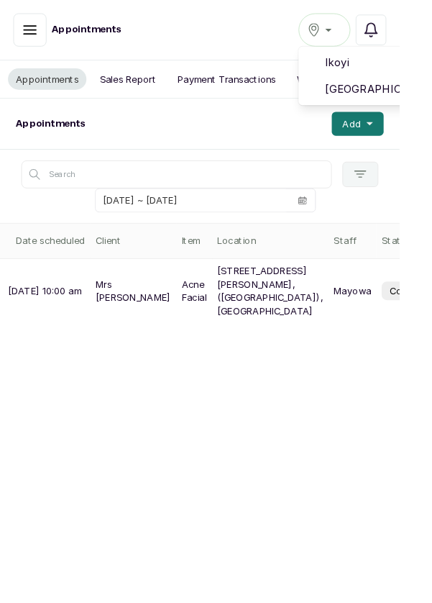
click at [425, 96] on span "[GEOGRAPHIC_DATA]" at bounding box center [404, 96] width 104 height 17
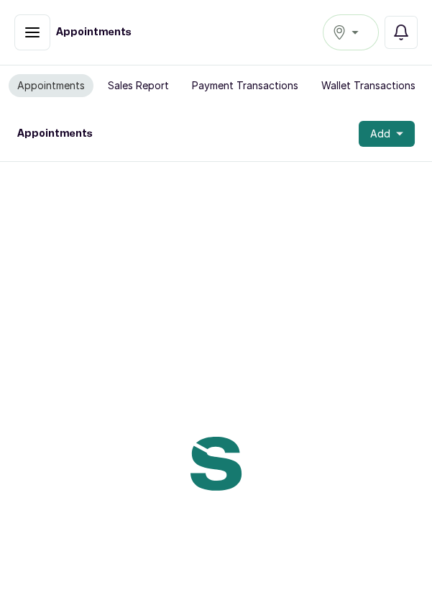
click at [24, 34] on icon "button" at bounding box center [32, 32] width 17 height 17
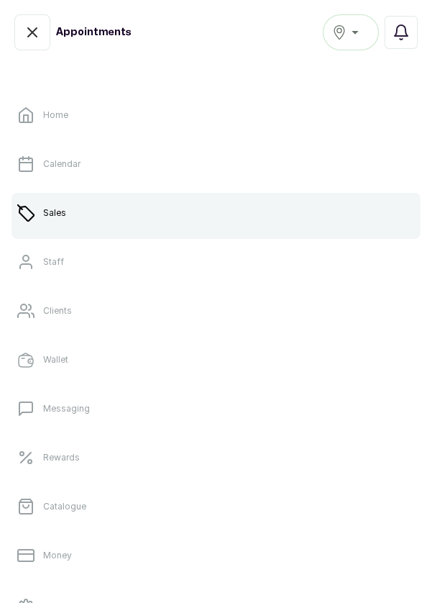
click at [181, 217] on link "Sales" at bounding box center [216, 213] width 409 height 40
click at [46, 215] on p "Sales" at bounding box center [54, 213] width 23 height 12
click at [247, 213] on link "Sales" at bounding box center [216, 213] width 409 height 40
click at [68, 164] on p "Calendar" at bounding box center [61, 164] width 37 height 12
